Goal: Transaction & Acquisition: Purchase product/service

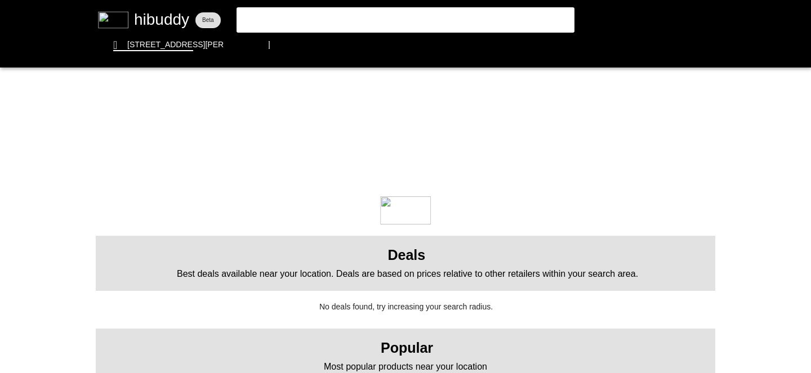
click at [304, 16] on flt-glass-pane at bounding box center [405, 186] width 811 height 373
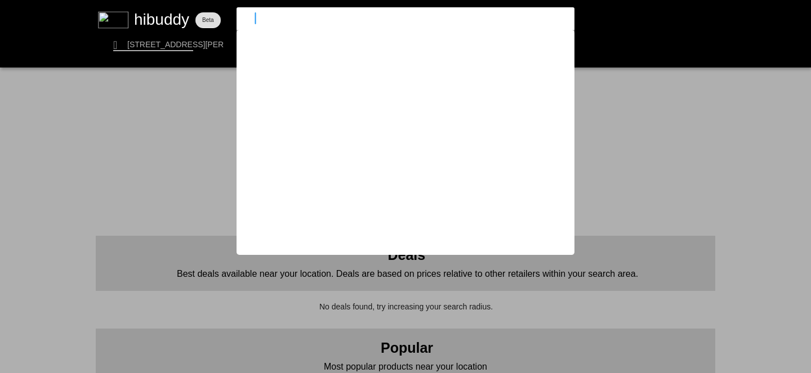
type input "h"
type input "[PERSON_NAME]"
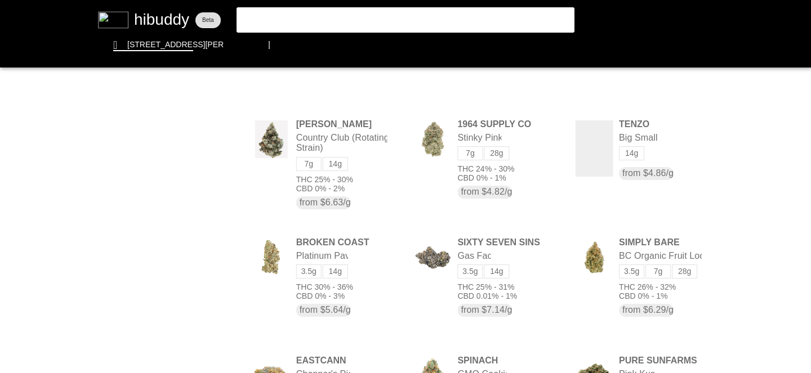
click at [304, 21] on flt-glass-pane at bounding box center [405, 186] width 811 height 373
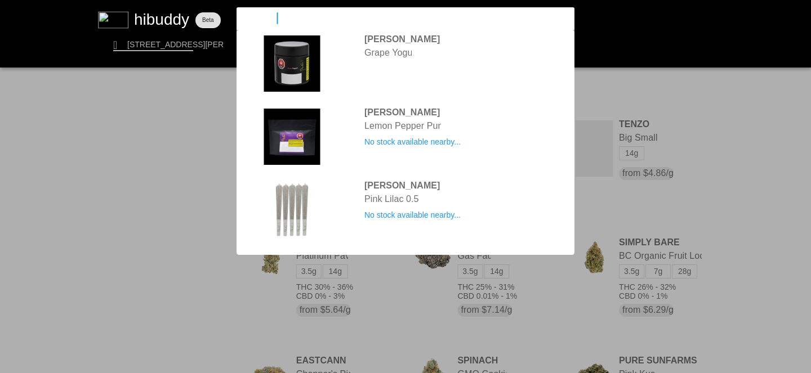
click at [288, 15] on input "[PERSON_NAME]" at bounding box center [396, 18] width 310 height 11
click at [394, 42] on flt-glass-pane at bounding box center [405, 186] width 811 height 373
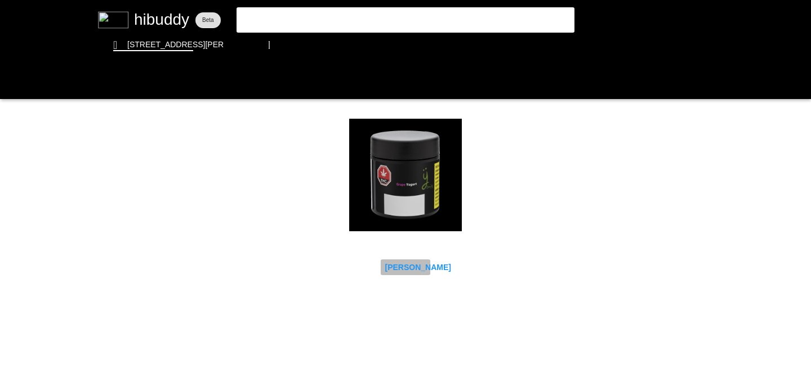
click at [397, 265] on flt-glass-pane at bounding box center [405, 186] width 811 height 373
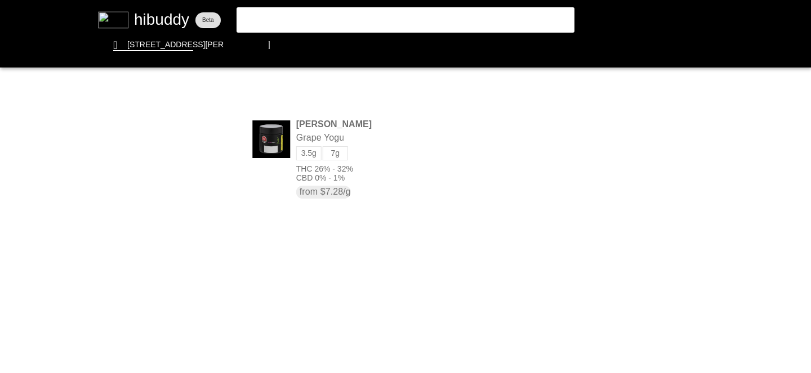
click at [305, 15] on flt-glass-pane at bounding box center [405, 186] width 811 height 373
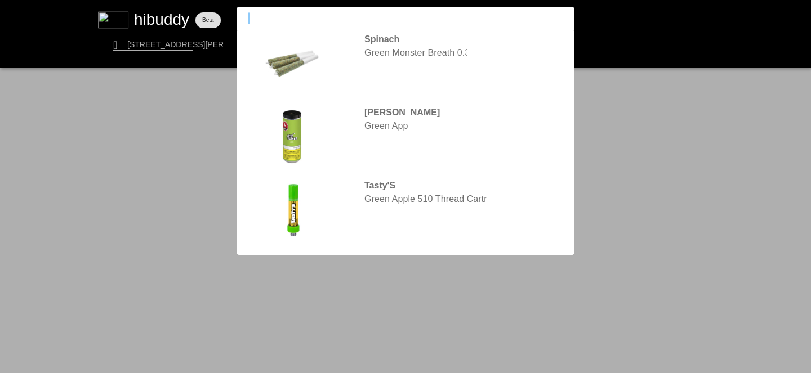
type input "g"
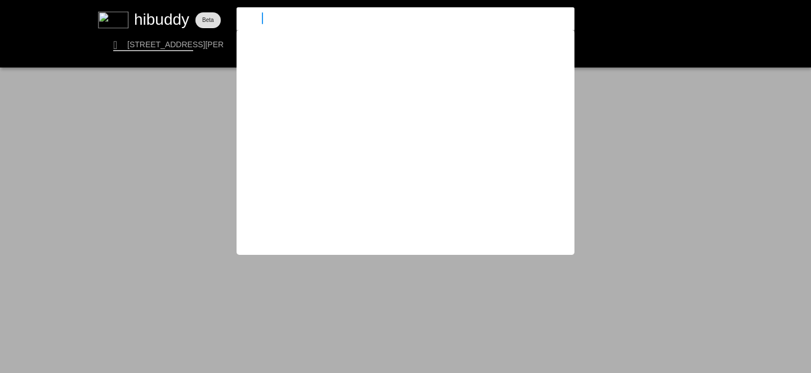
type input "hygh 5"
